Goal: Task Accomplishment & Management: Manage account settings

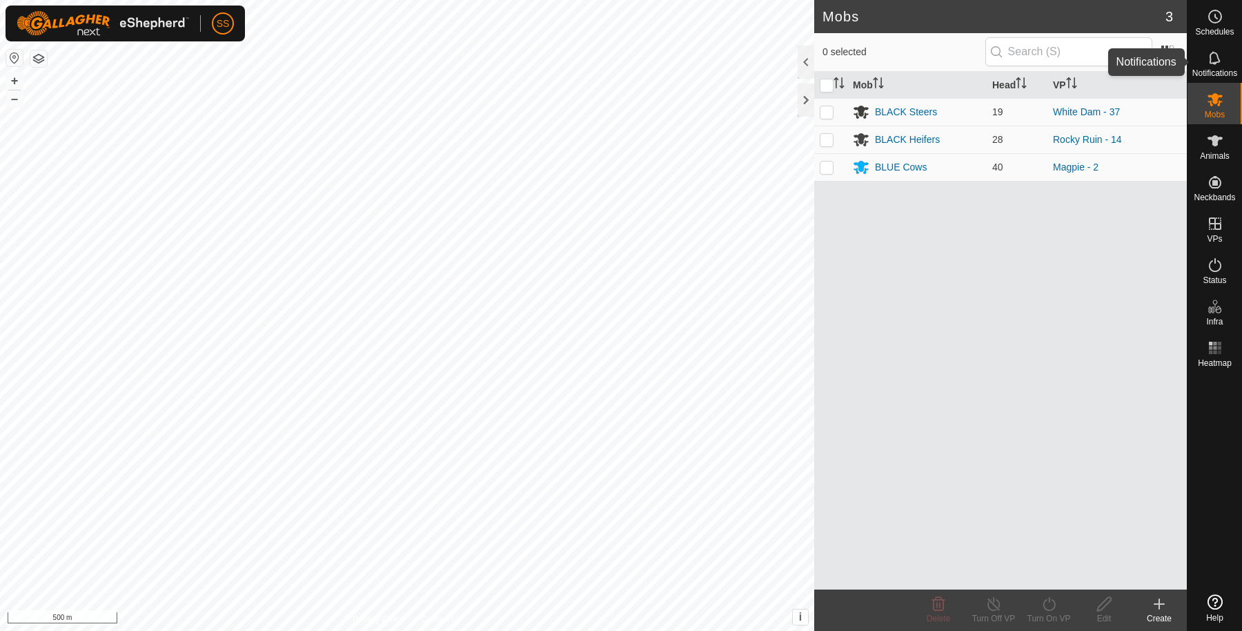
click at [1204, 62] on es-notification-svg-icon at bounding box center [1214, 58] width 25 height 22
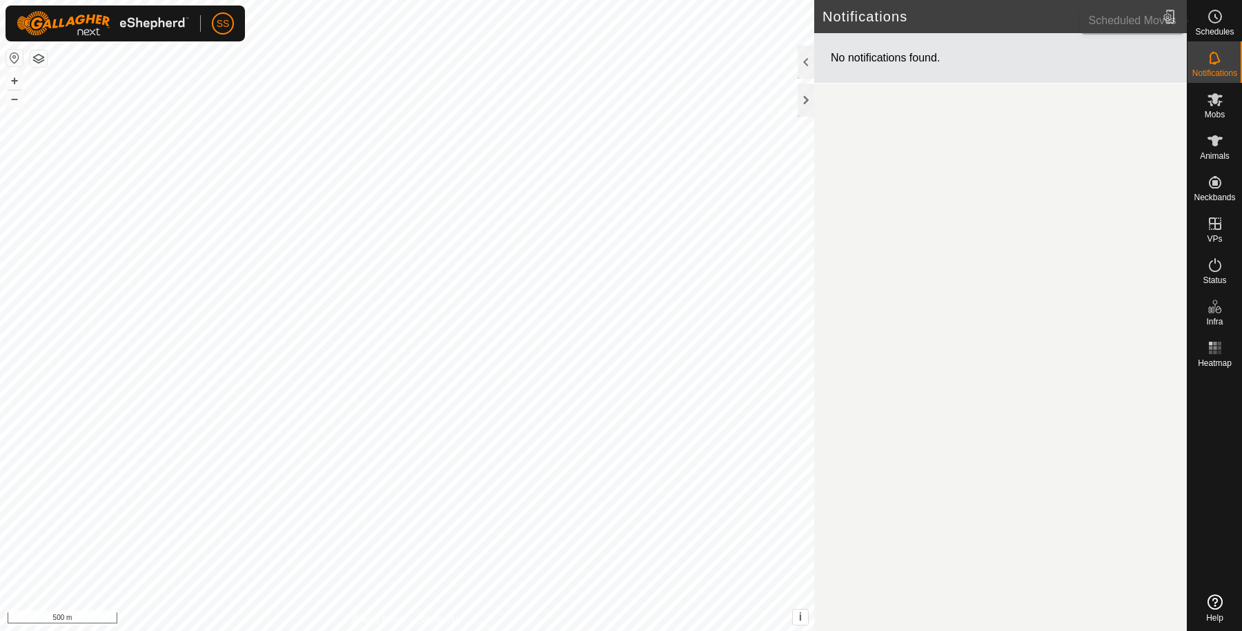
click at [1223, 1] on div "Schedules" at bounding box center [1214, 20] width 55 height 41
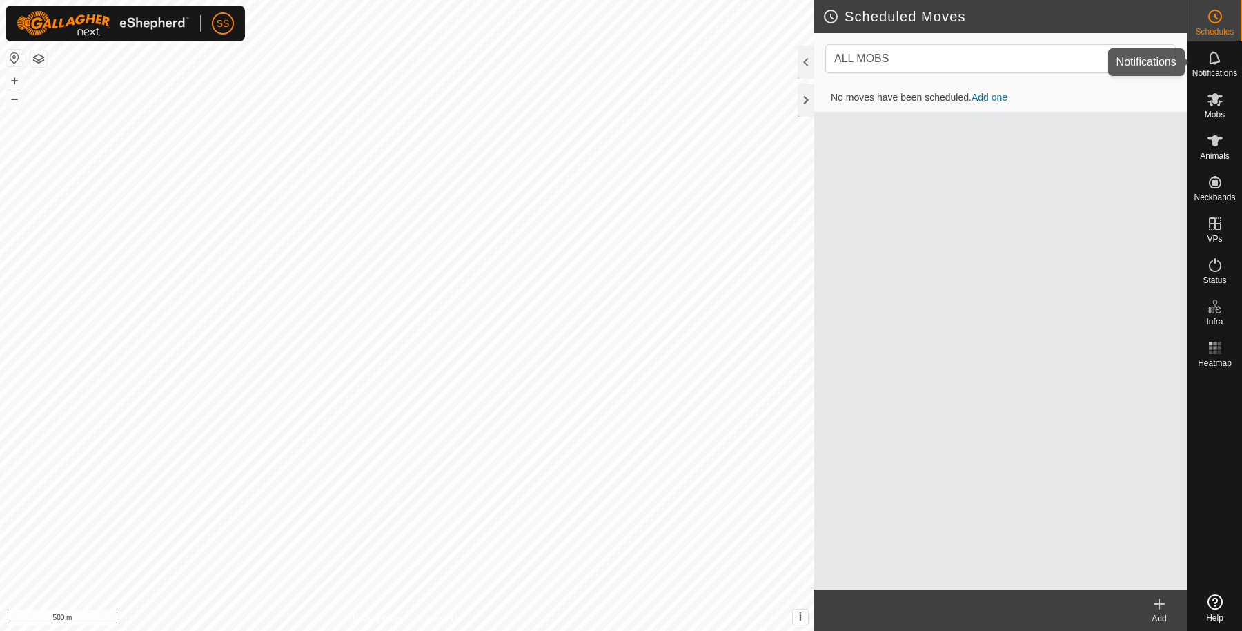
click at [1213, 55] on icon at bounding box center [1215, 58] width 17 height 17
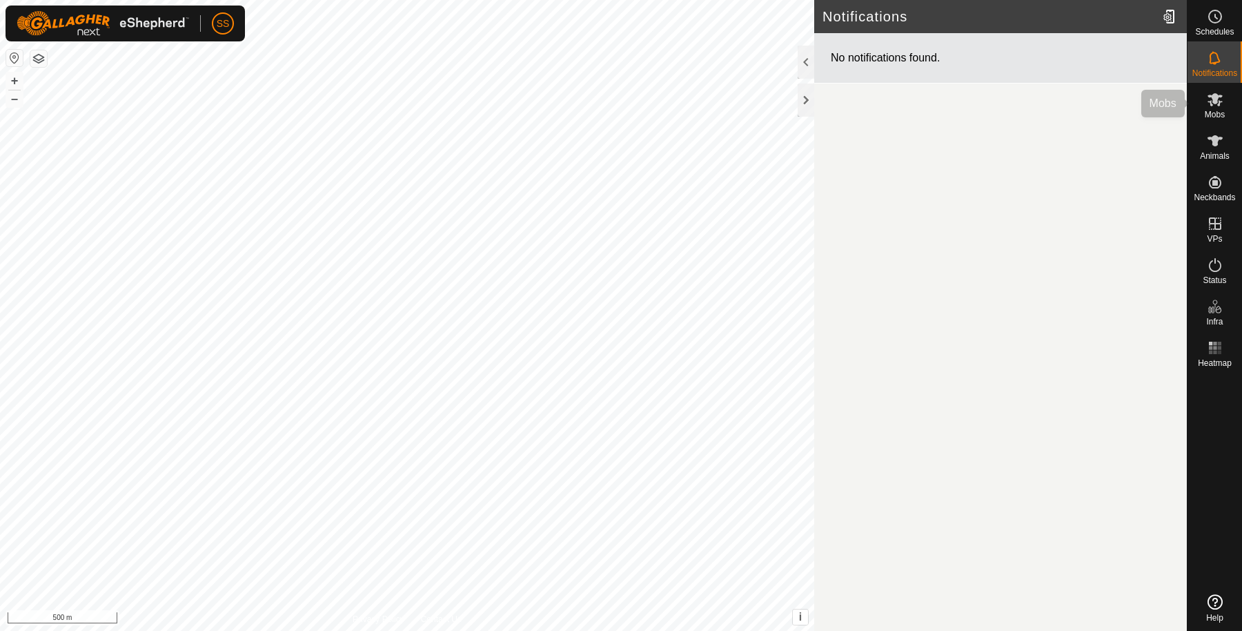
drag, startPoint x: 1195, startPoint y: 108, endPoint x: 1207, endPoint y: 88, distance: 22.6
click at [1196, 109] on div "Mobs" at bounding box center [1214, 103] width 55 height 41
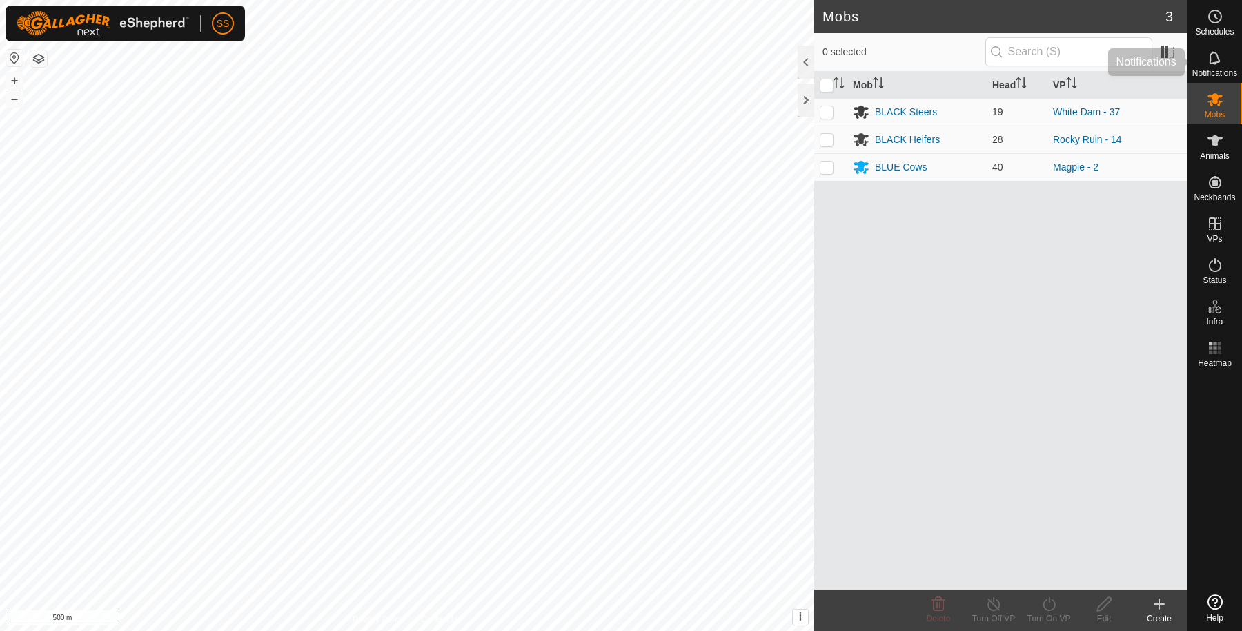
click at [1213, 70] on span "Notifications" at bounding box center [1214, 73] width 45 height 8
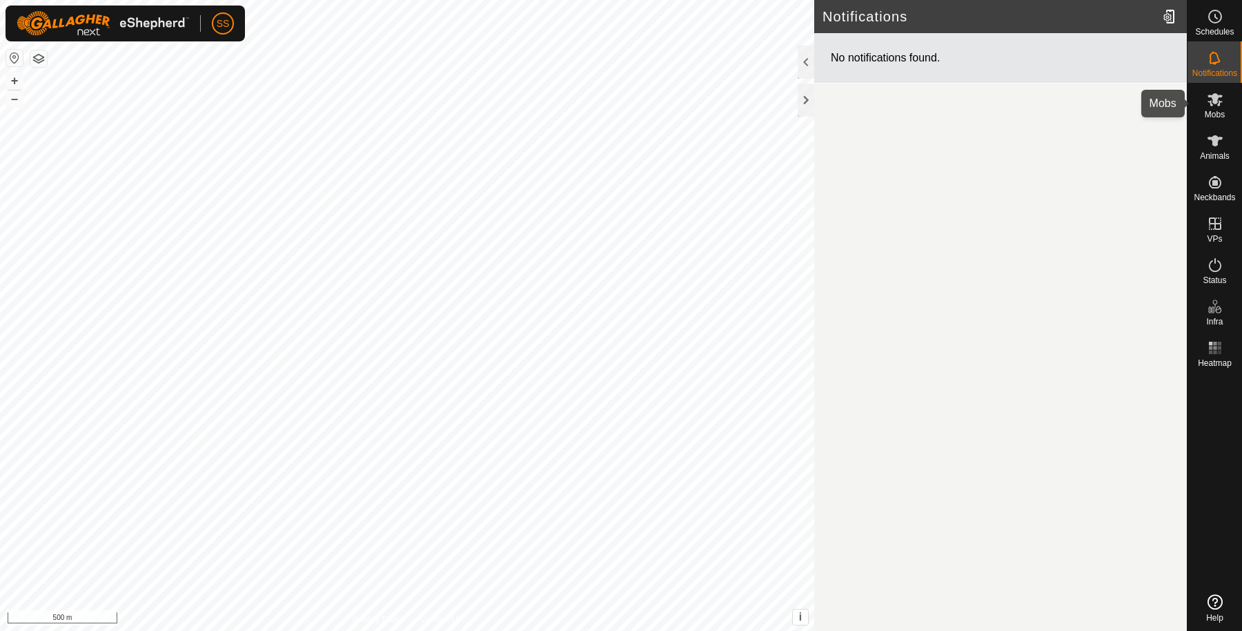
click at [1218, 115] on span "Mobs" at bounding box center [1215, 114] width 20 height 8
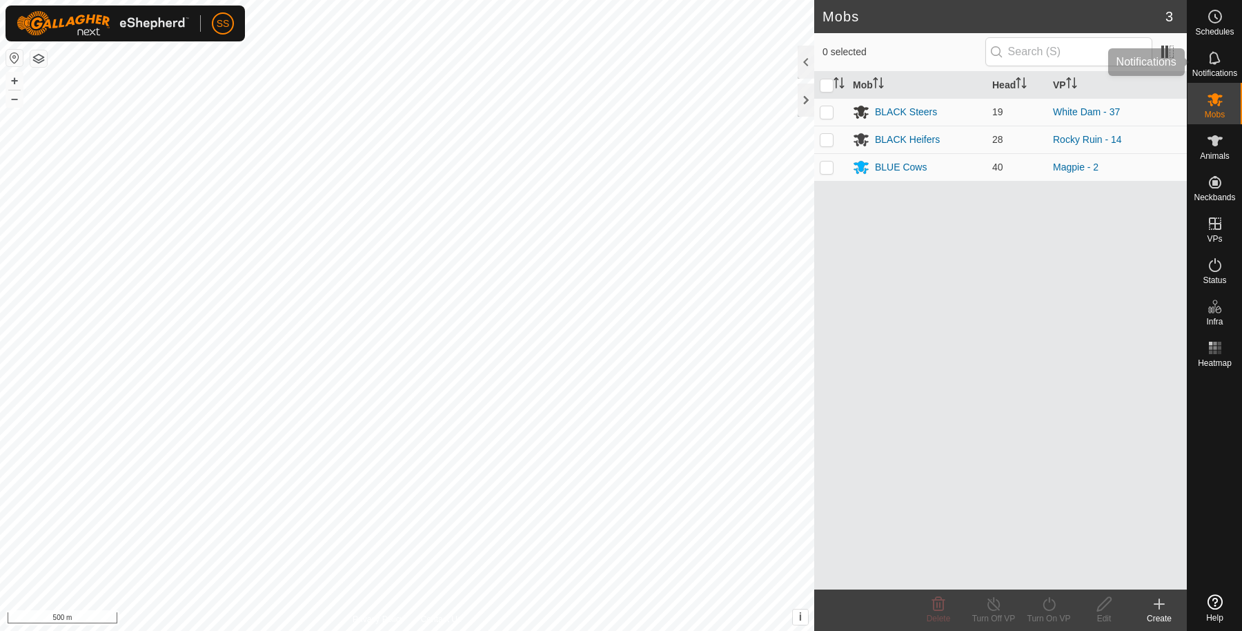
click at [1241, 58] on div "Notifications" at bounding box center [1214, 61] width 55 height 41
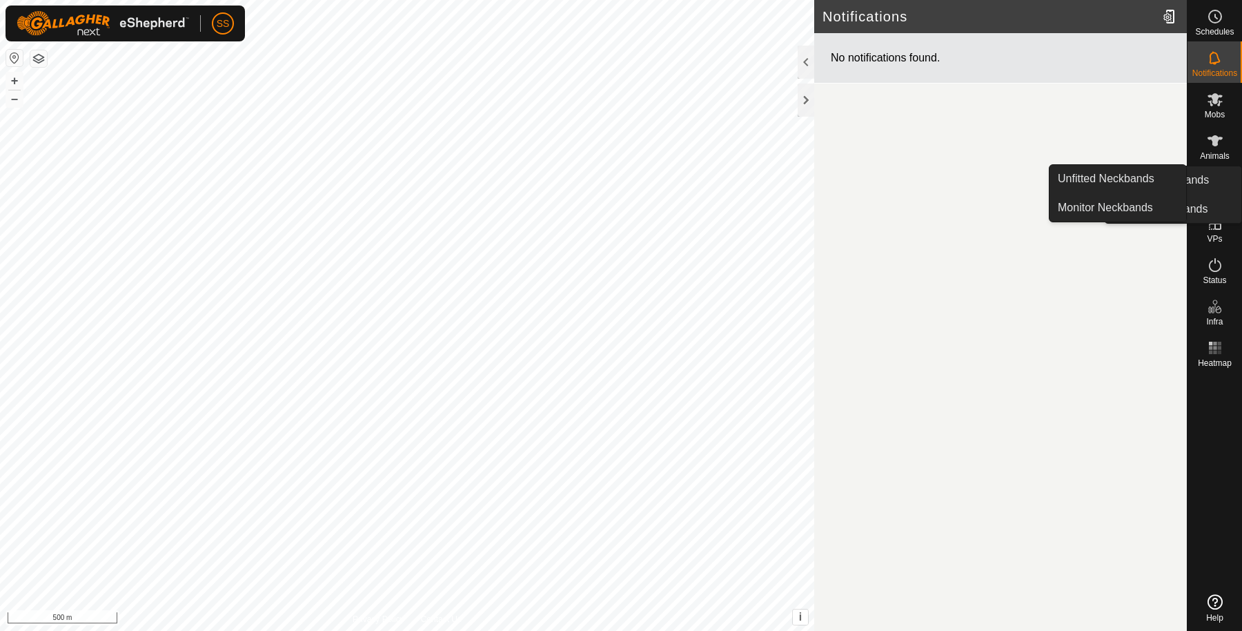
click at [1220, 193] on span "Neckbands" at bounding box center [1214, 197] width 41 height 8
click at [1216, 152] on span "Animals" at bounding box center [1215, 156] width 30 height 8
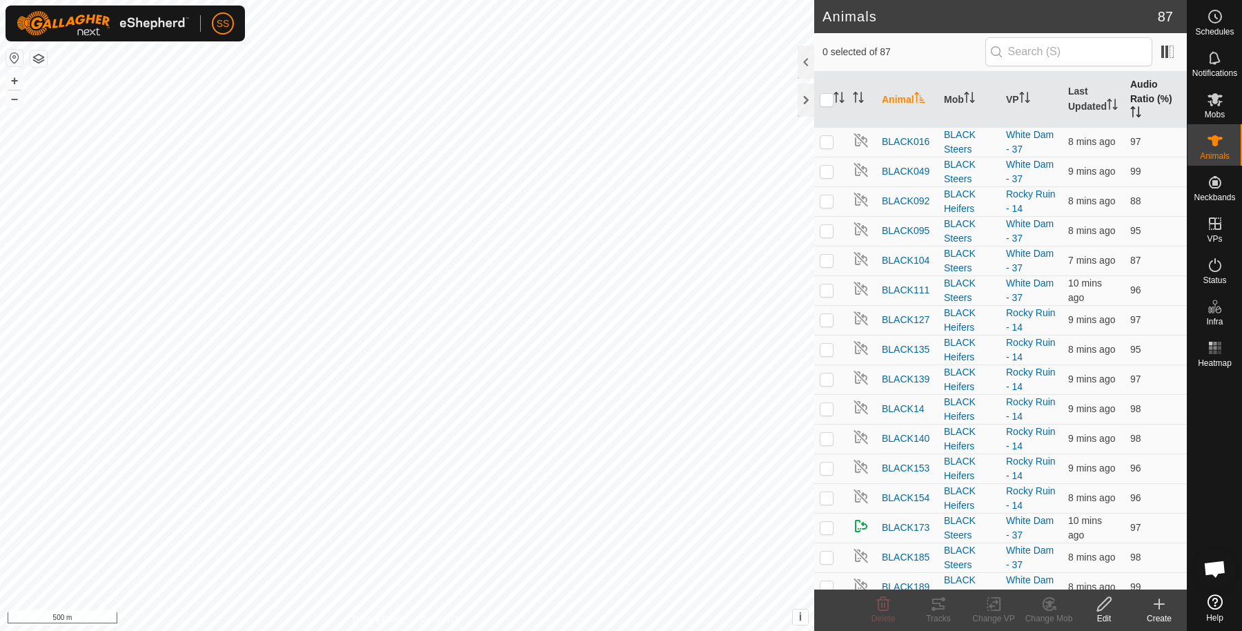
click at [1150, 86] on th "Audio Ratio (%)" at bounding box center [1156, 100] width 62 height 56
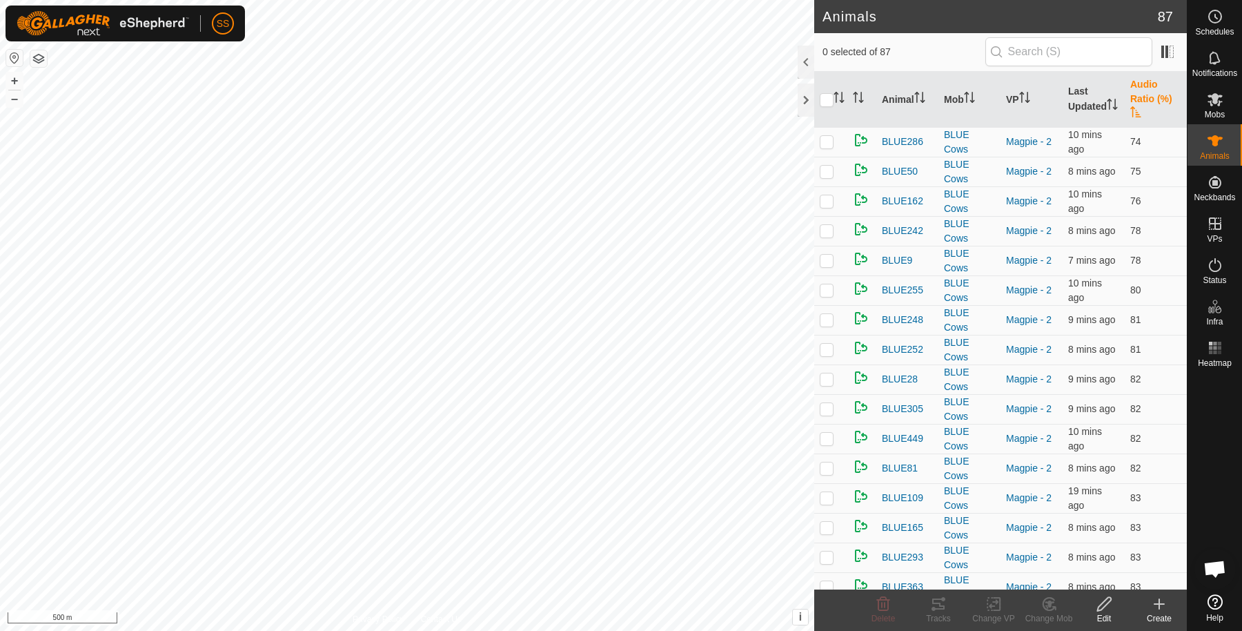
click at [1132, 99] on th "Audio Ratio (%)" at bounding box center [1156, 100] width 62 height 56
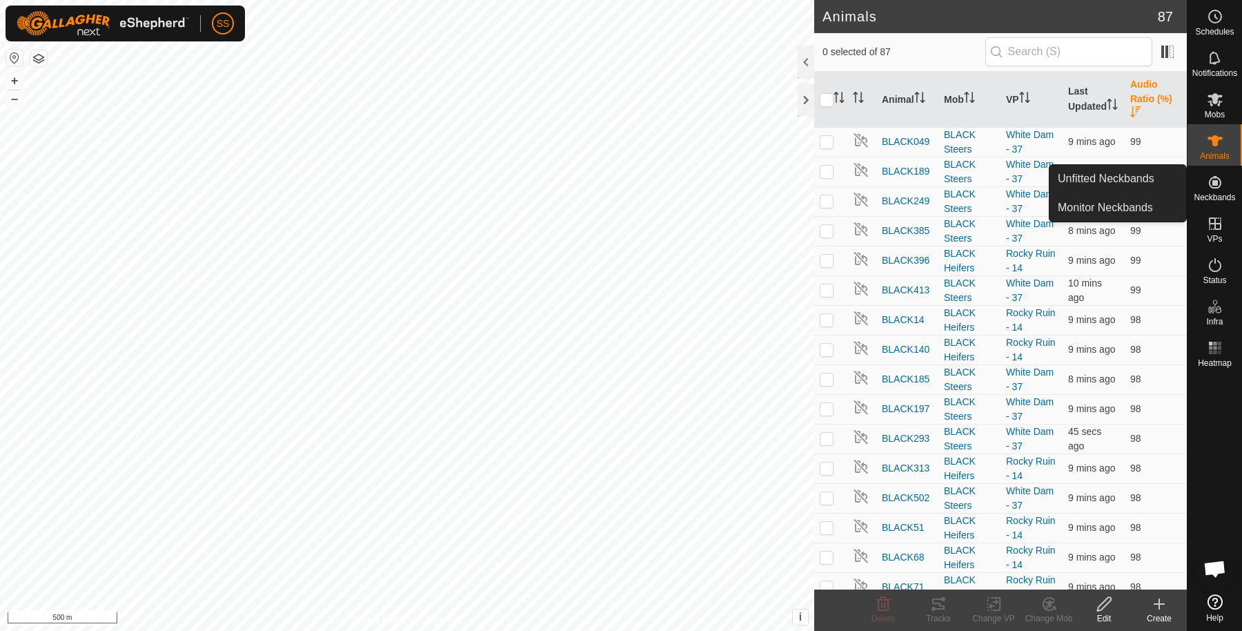
drag, startPoint x: 1145, startPoint y: 182, endPoint x: 1225, endPoint y: 219, distance: 87.7
click at [1145, 182] on link "Unfitted Neckbands" at bounding box center [1117, 179] width 137 height 28
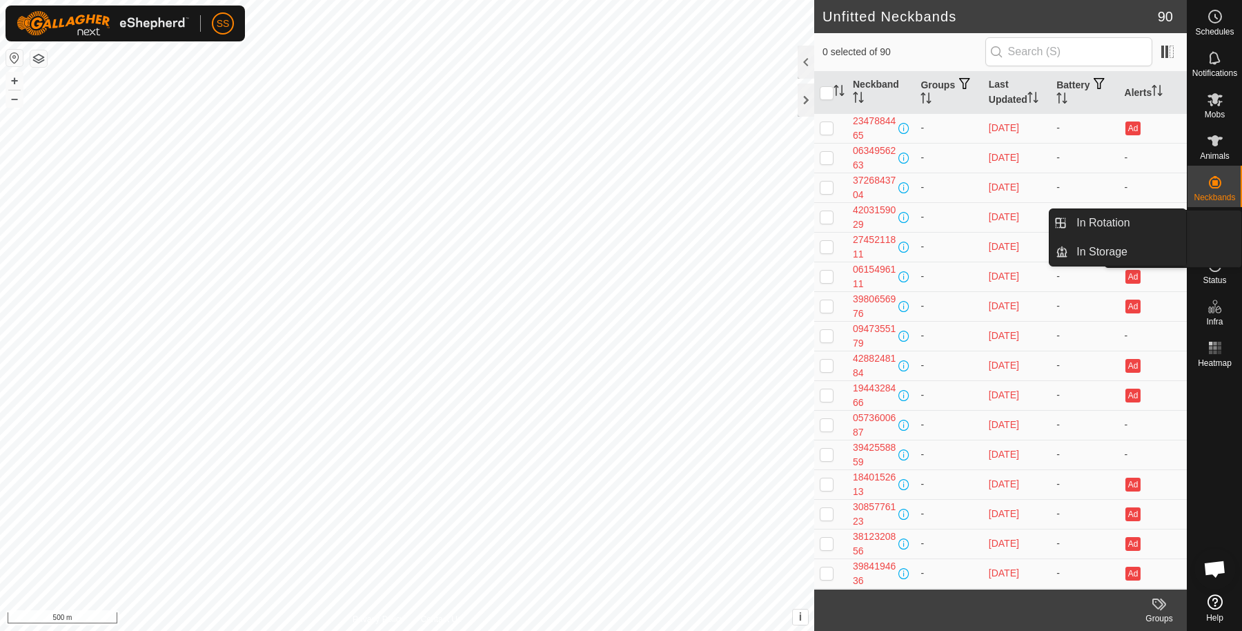
click at [1225, 219] on link "In Rotation" at bounding box center [1182, 224] width 118 height 28
click at [1168, 215] on link "In Rotation" at bounding box center [1127, 223] width 118 height 28
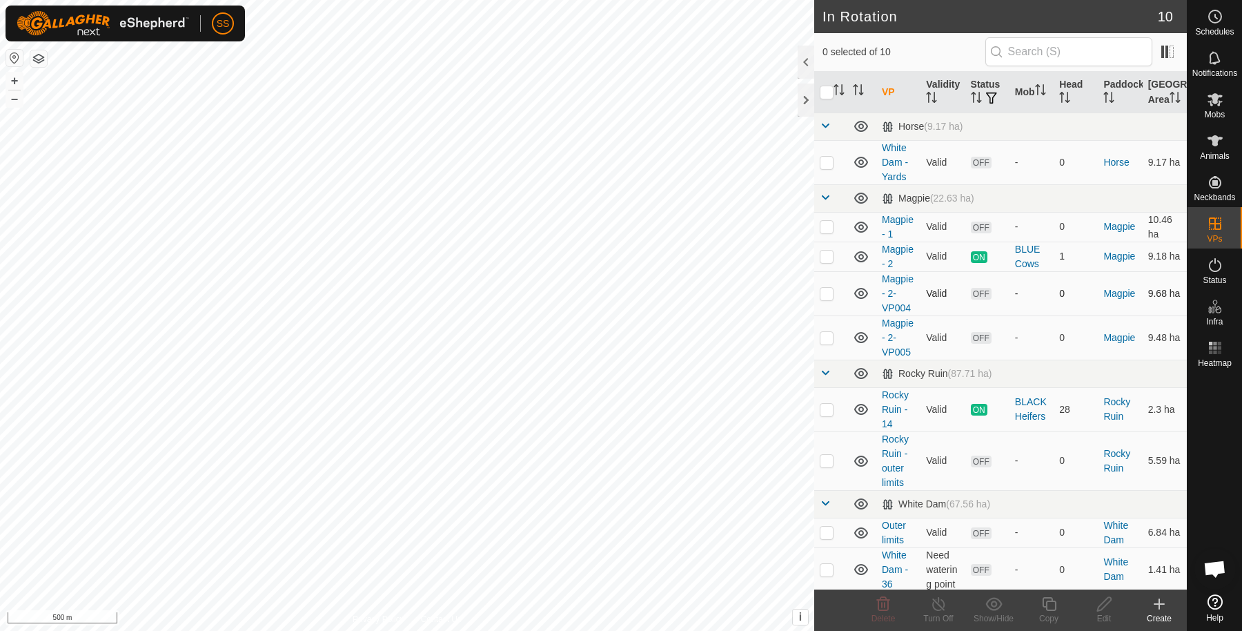
click at [828, 299] on p-checkbox at bounding box center [827, 293] width 14 height 11
checkbox input "true"
click at [830, 343] on p-checkbox at bounding box center [827, 337] width 14 height 11
checkbox input "true"
click at [878, 603] on icon at bounding box center [883, 603] width 17 height 17
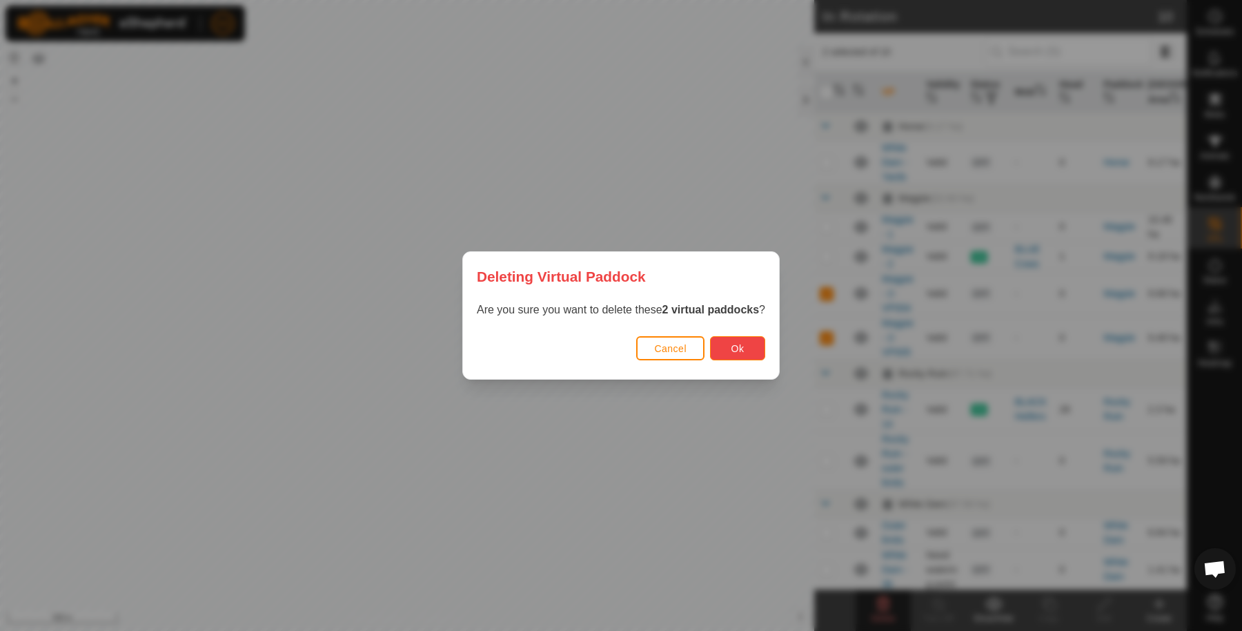
click at [735, 348] on span "Ok" at bounding box center [737, 348] width 13 height 11
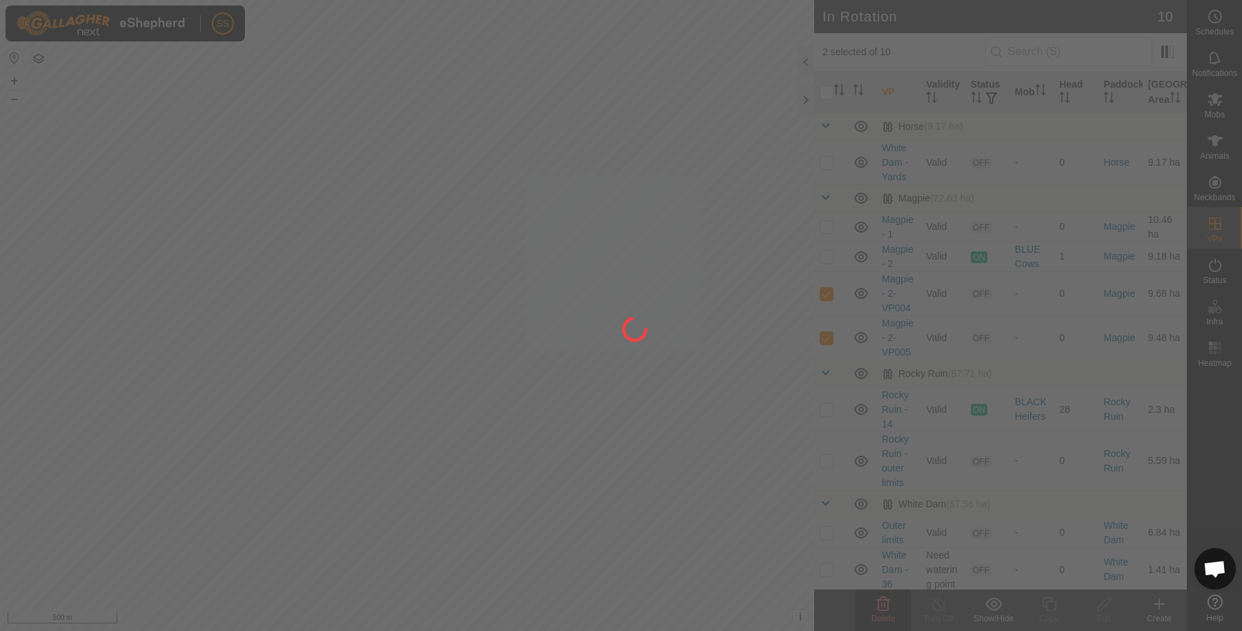
checkbox input "false"
